Goal: Contribute content

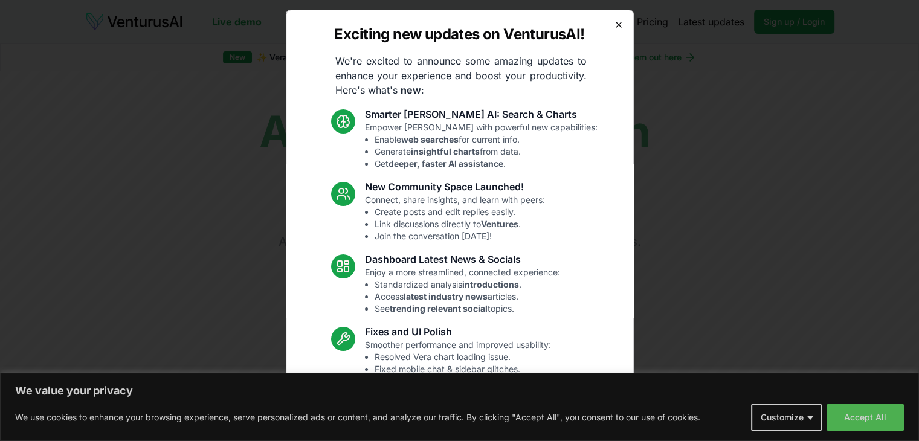
click at [617, 27] on icon "button" at bounding box center [619, 24] width 5 height 5
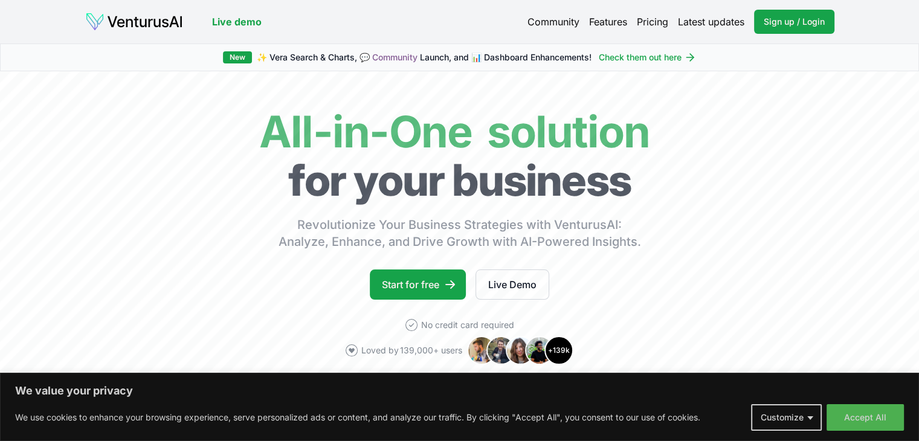
click at [612, 27] on link "Features" at bounding box center [608, 22] width 38 height 15
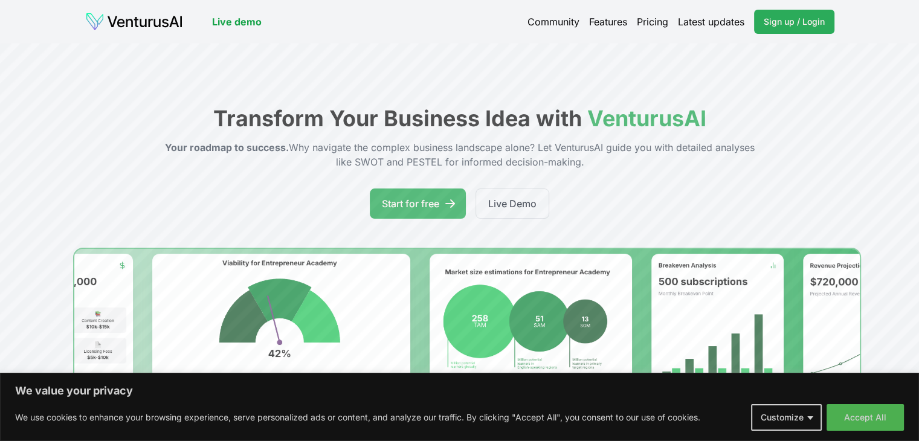
click at [794, 13] on link "Sign up / Login Login" at bounding box center [794, 22] width 80 height 24
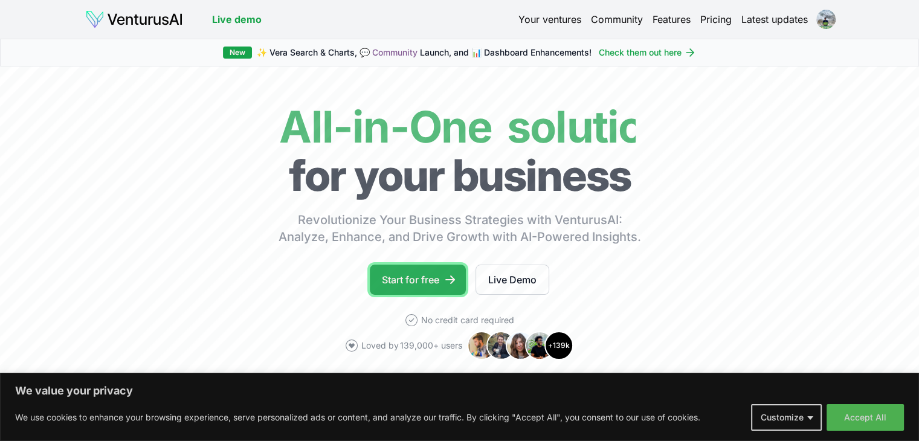
click at [393, 285] on link "Start for free" at bounding box center [418, 280] width 96 height 30
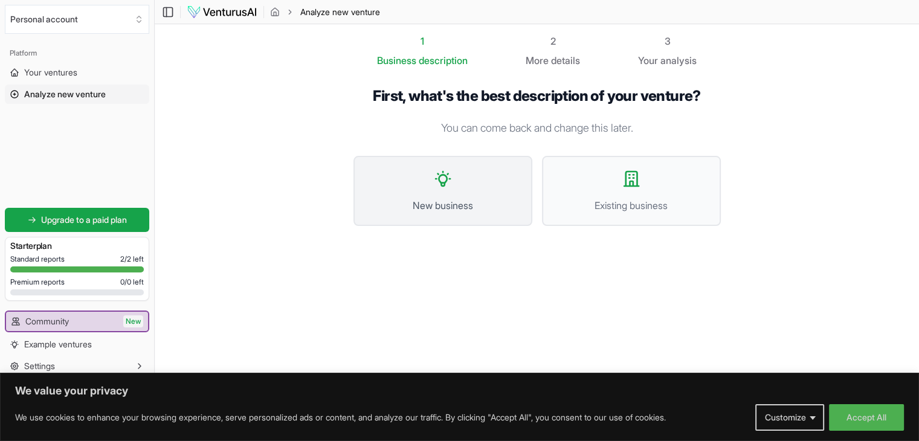
click at [443, 201] on span "New business" at bounding box center [443, 205] width 152 height 15
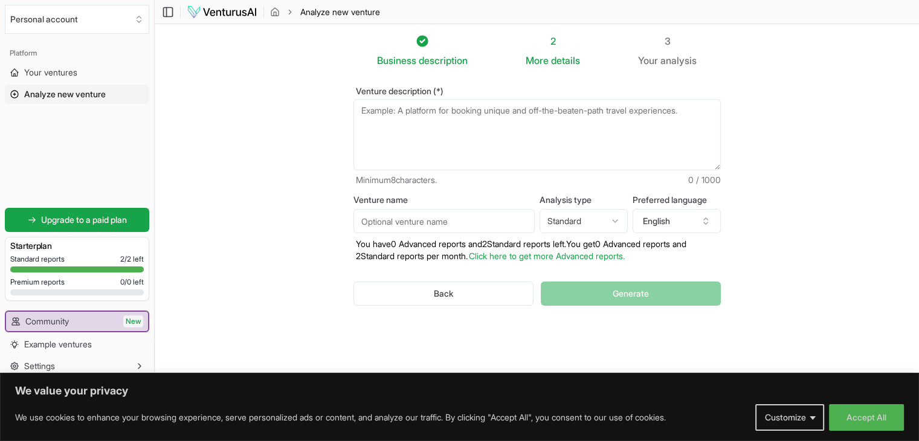
click at [455, 115] on textarea "Venture description (*)" at bounding box center [538, 134] width 368 height 71
click at [446, 225] on input "Venture name" at bounding box center [444, 221] width 181 height 24
click at [554, 221] on html "We value your privacy We use cookies to enhance your browsing experience, serve…" at bounding box center [459, 220] width 919 height 441
click at [745, 258] on html "We value your privacy We use cookies to enhance your browsing experience, serve…" at bounding box center [459, 220] width 919 height 441
